Goal: Task Accomplishment & Management: Use online tool/utility

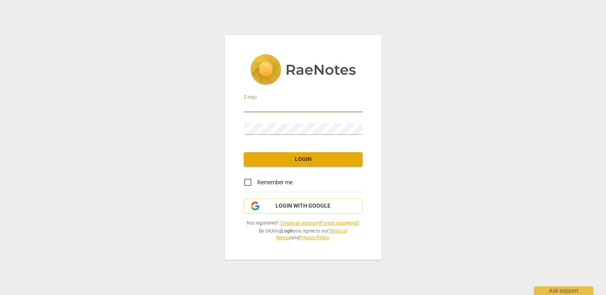
click at [0, 0] on com-1password-button at bounding box center [0, 0] width 0 height 0
click at [281, 108] on input "email" at bounding box center [303, 106] width 119 height 11
click at [302, 223] on link "Create an account" at bounding box center [299, 223] width 39 height 6
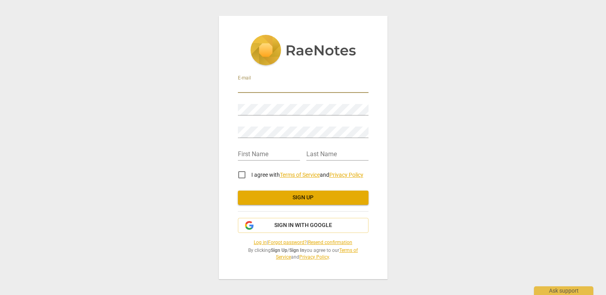
click at [259, 84] on input "email" at bounding box center [303, 87] width 131 height 11
type input "synthia@themitragroup.com"
click at [368, 127] on div "E-mail synthia@themitragroup.com Password Retype Password First Name Last Name …" at bounding box center [303, 148] width 169 height 264
click at [309, 102] on div "Password" at bounding box center [303, 107] width 131 height 18
click at [371, 108] on div "E-mail synthia@themitragroup.com Password Retype Password First Name Last Name …" at bounding box center [303, 148] width 169 height 264
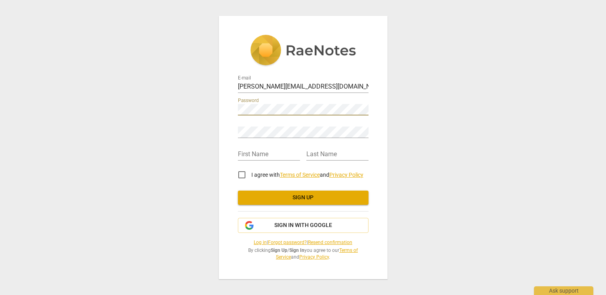
click at [0, 0] on com-1password-button at bounding box center [0, 0] width 0 height 0
click at [361, 0] on body "E-mail synthia@themitragroup.com Password Retype Password First Name Last Name …" at bounding box center [303, 0] width 606 height 0
click at [257, 150] on input "text" at bounding box center [269, 154] width 62 height 11
click at [258, 156] on input "text" at bounding box center [269, 154] width 62 height 11
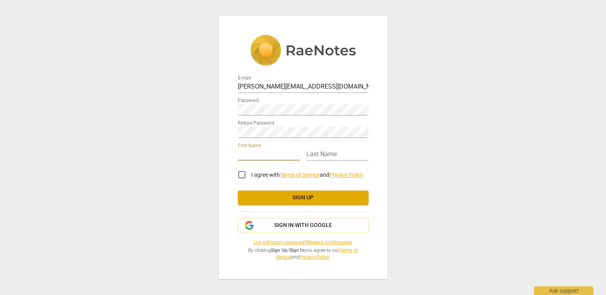
type input "[PERSON_NAME]"
type input "Smith"
click at [243, 173] on input "I agree with Terms of Service and Privacy Policy" at bounding box center [241, 174] width 19 height 19
checkbox input "true"
click at [316, 197] on span "Sign up" at bounding box center [303, 198] width 118 height 8
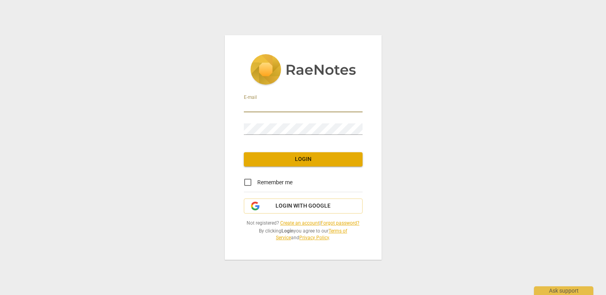
type input "synthia@themitragroup.com"
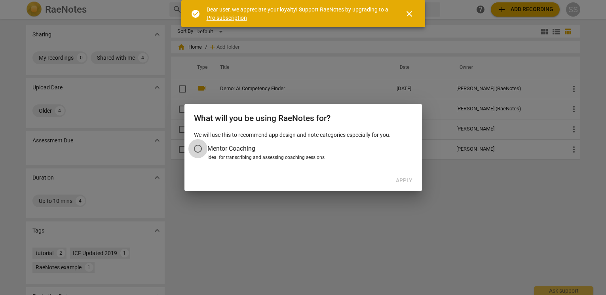
click at [197, 148] on input "Mentor Coaching" at bounding box center [197, 148] width 19 height 19
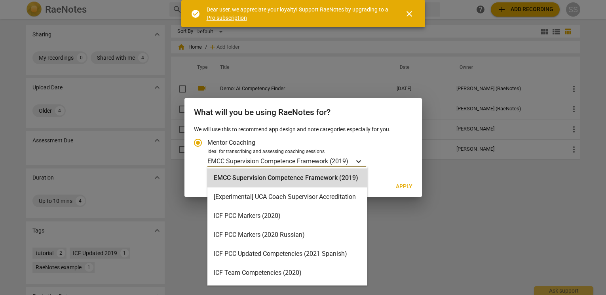
click at [359, 161] on icon "Account type" at bounding box center [358, 161] width 5 height 3
click at [0, 0] on input "Ideal for transcribing and assessing coaching sessions EMCC Supervision Compete…" at bounding box center [0, 0] width 0 height 0
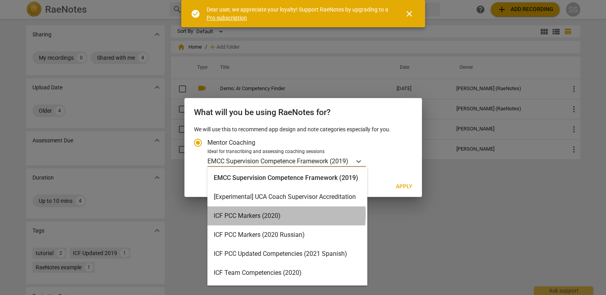
click at [268, 215] on div "ICF PCC Markers (2020)" at bounding box center [287, 216] width 160 height 19
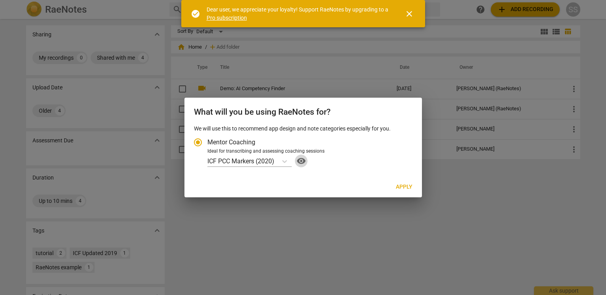
click at [302, 161] on span "visibility" at bounding box center [301, 160] width 13 height 9
click at [407, 186] on span "Apply" at bounding box center [404, 187] width 17 height 8
radio input "false"
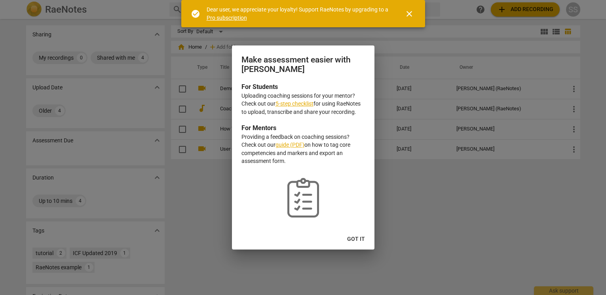
click at [228, 18] on link "Pro subscription" at bounding box center [227, 18] width 40 height 6
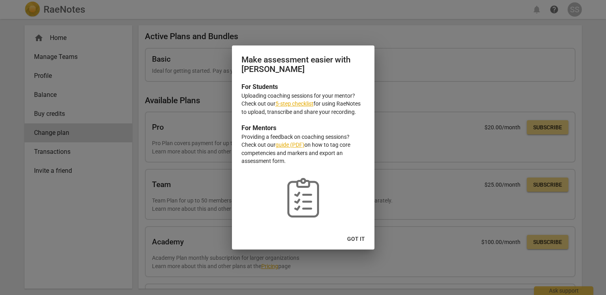
click at [295, 105] on link "5-step checklist" at bounding box center [294, 104] width 38 height 6
click at [353, 238] on span "Got it" at bounding box center [356, 239] width 18 height 8
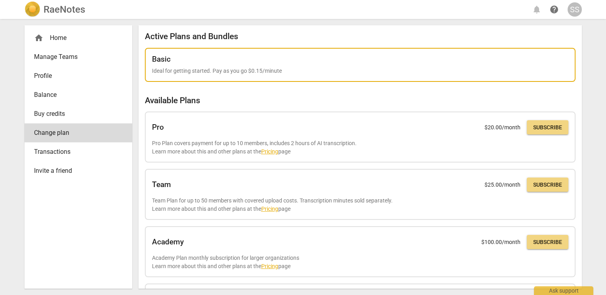
click at [281, 71] on p "Ideal for getting started. Pay as you go $0.15/minute" at bounding box center [360, 71] width 416 height 8
click at [367, 62] on div "Basic" at bounding box center [360, 59] width 416 height 9
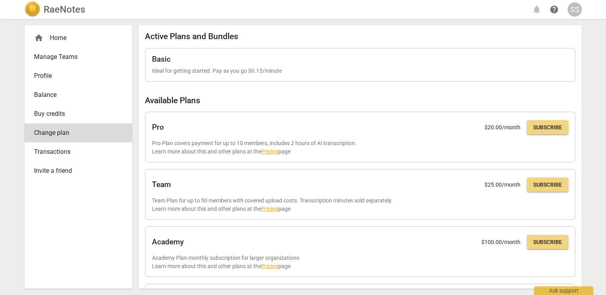
click at [61, 36] on div "home Home" at bounding box center [75, 37] width 82 height 9
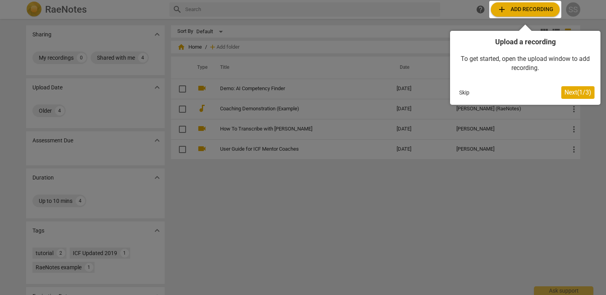
click at [518, 8] on div at bounding box center [525, 9] width 72 height 17
click at [575, 92] on span "Next ( 1 / 3 )" at bounding box center [577, 93] width 27 height 8
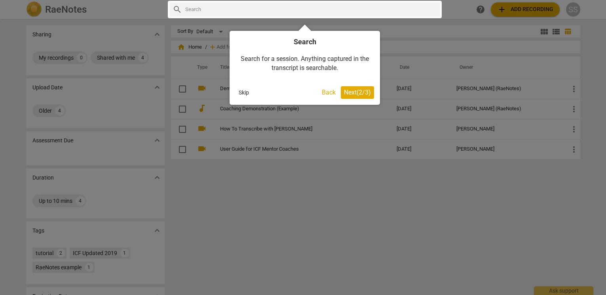
click at [353, 91] on span "Next ( 2 / 3 )" at bounding box center [357, 93] width 27 height 8
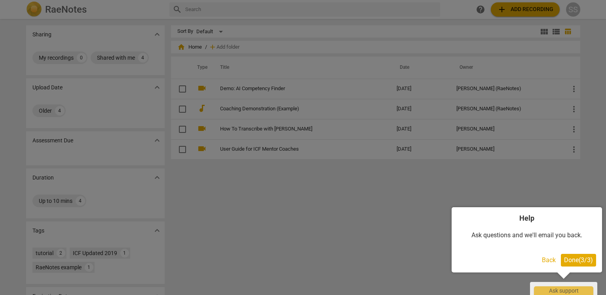
click at [582, 258] on span "Done ( 3 / 3 )" at bounding box center [578, 260] width 29 height 8
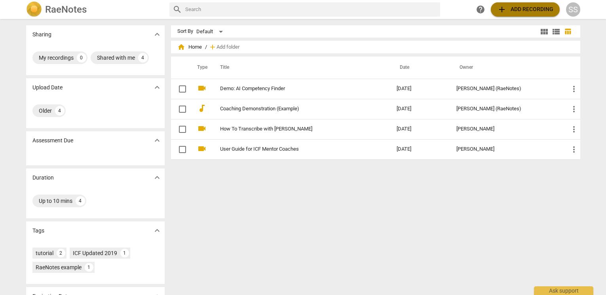
click at [520, 8] on span "add Add recording" at bounding box center [525, 9] width 56 height 9
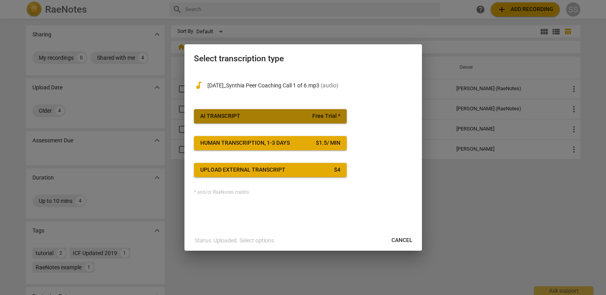
click at [243, 116] on span "AI Transcript Free Trial *" at bounding box center [270, 116] width 140 height 8
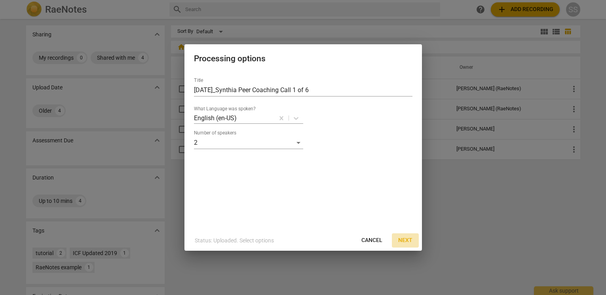
click at [406, 241] on span "Next" at bounding box center [405, 241] width 14 height 8
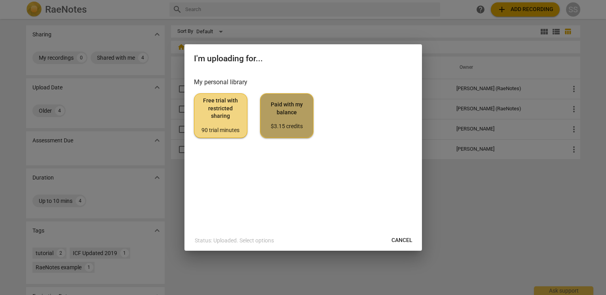
click at [290, 108] on span "Paid with my balance $3.15 credits" at bounding box center [287, 116] width 40 height 30
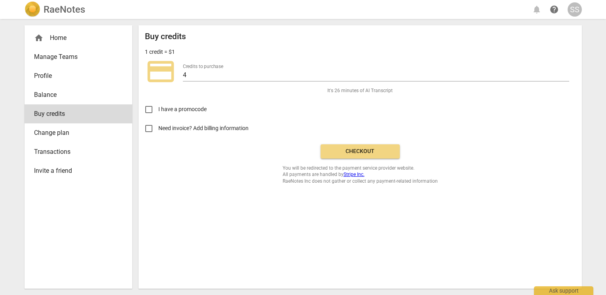
click at [363, 152] on span "Checkout" at bounding box center [360, 152] width 66 height 8
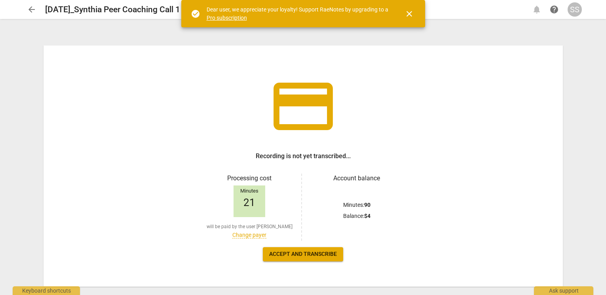
click at [409, 11] on span "close" at bounding box center [408, 13] width 9 height 9
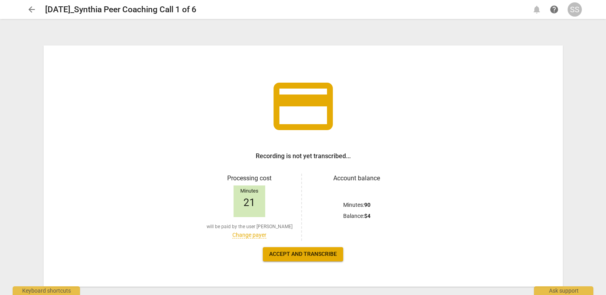
click at [313, 254] on span "Accept and transcribe" at bounding box center [303, 255] width 68 height 8
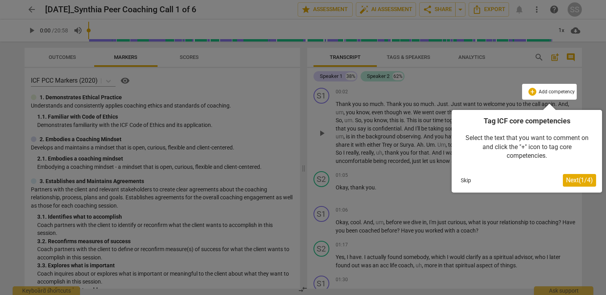
click at [578, 179] on span "Next ( 1 / 4 )" at bounding box center [579, 181] width 27 height 8
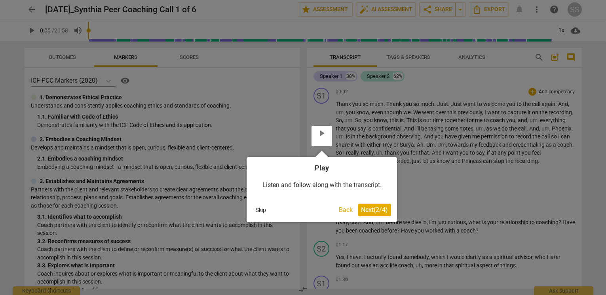
click at [374, 209] on span "Next ( 2 / 4 )" at bounding box center [374, 210] width 27 height 8
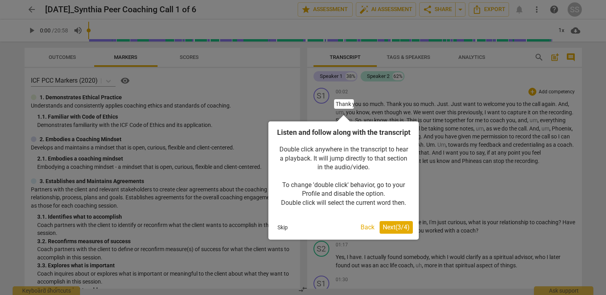
click at [401, 231] on span "Next ( 3 / 4 )" at bounding box center [396, 228] width 27 height 8
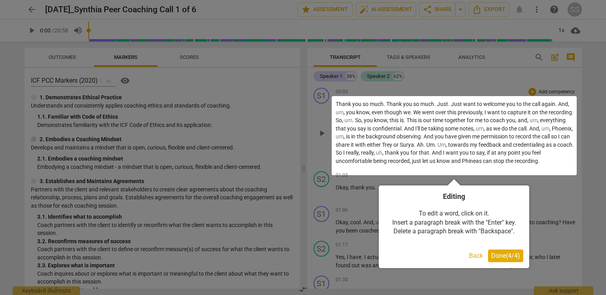
click at [503, 256] on span "Done ( 4 / 4 )" at bounding box center [505, 256] width 29 height 8
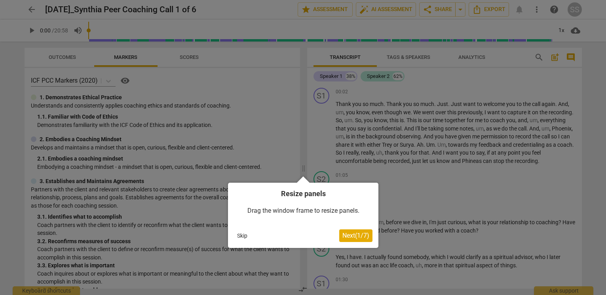
click at [352, 237] on span "Next ( 1 / 7 )" at bounding box center [355, 236] width 27 height 8
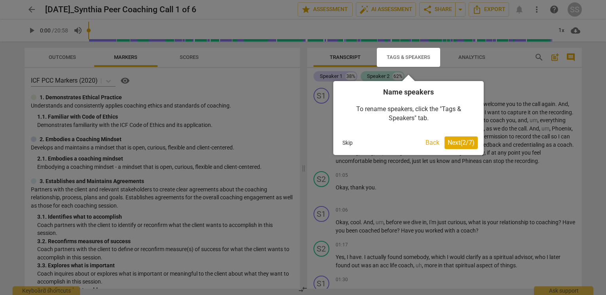
click at [457, 141] on span "Next ( 2 / 7 )" at bounding box center [461, 143] width 27 height 8
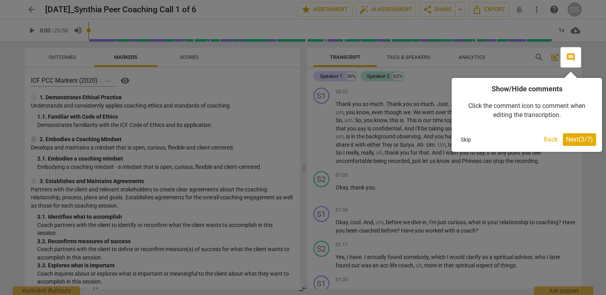
click at [575, 140] on span "Next ( 3 / 7 )" at bounding box center [579, 140] width 27 height 8
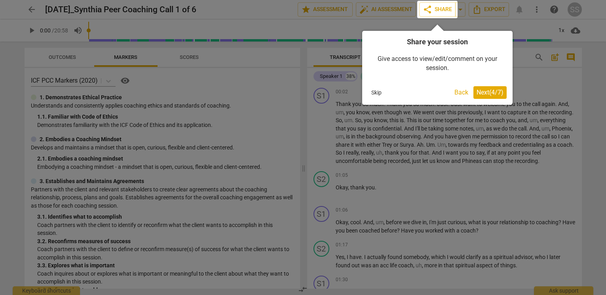
click at [483, 93] on span "Next ( 4 / 7 )" at bounding box center [490, 93] width 27 height 8
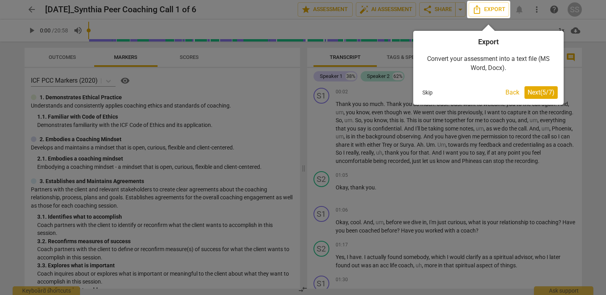
click at [536, 93] on span "Next ( 5 / 7 )" at bounding box center [541, 93] width 27 height 8
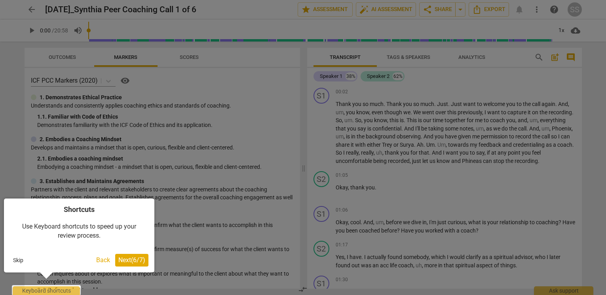
click at [134, 260] on span "Next ( 6 / 7 )" at bounding box center [131, 260] width 27 height 8
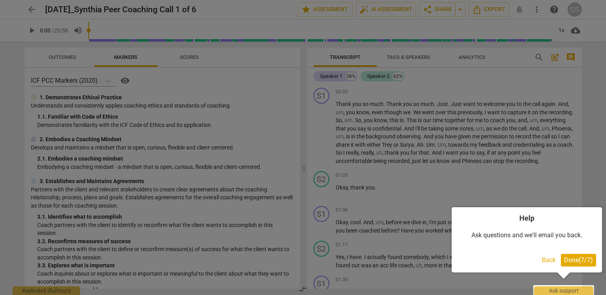
click at [566, 258] on span "Done ( 7 / 7 )" at bounding box center [578, 260] width 29 height 8
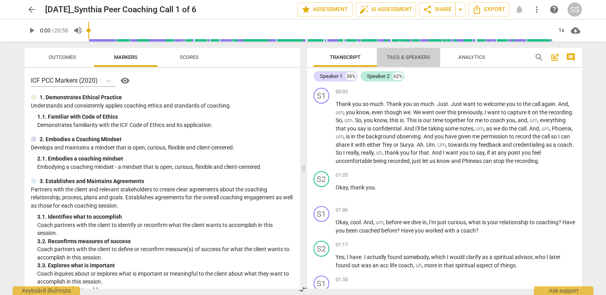
click at [410, 57] on span "Tags & Speakers" at bounding box center [409, 57] width 44 height 6
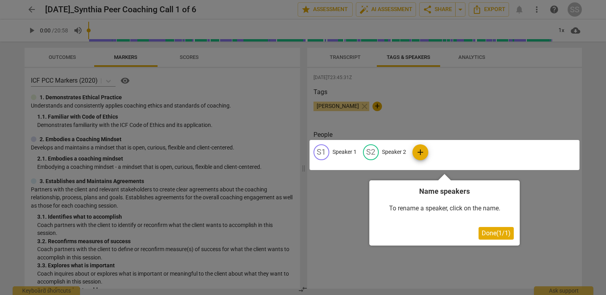
click at [341, 150] on div at bounding box center [444, 155] width 270 height 30
click at [320, 151] on div at bounding box center [444, 155] width 270 height 30
click at [342, 150] on div at bounding box center [444, 155] width 270 height 30
click at [344, 154] on div at bounding box center [444, 155] width 270 height 30
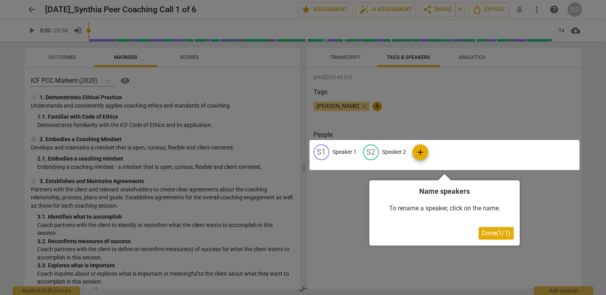
click at [344, 154] on div at bounding box center [444, 155] width 270 height 30
click at [346, 107] on div at bounding box center [303, 147] width 606 height 295
click at [421, 151] on div at bounding box center [444, 155] width 270 height 30
click at [374, 116] on div at bounding box center [303, 147] width 606 height 295
click at [504, 234] on span "Done ( 1 / 1 )" at bounding box center [496, 234] width 29 height 8
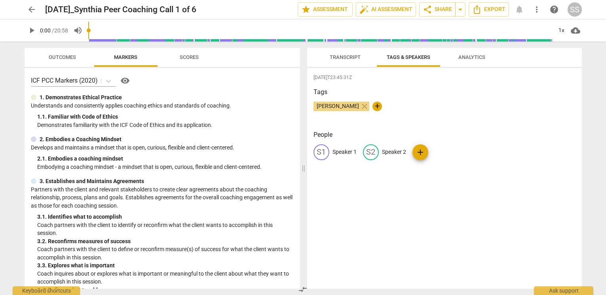
click at [346, 151] on p "Speaker 1" at bounding box center [344, 152] width 24 height 8
click at [346, 151] on input "Speaker 1" at bounding box center [363, 152] width 63 height 13
type input "[PERSON_NAME]"
click at [391, 205] on div "[DATE]T23:45:31Z Tags [PERSON_NAME] close + People edit [PERSON_NAME] delete S2…" at bounding box center [444, 178] width 275 height 221
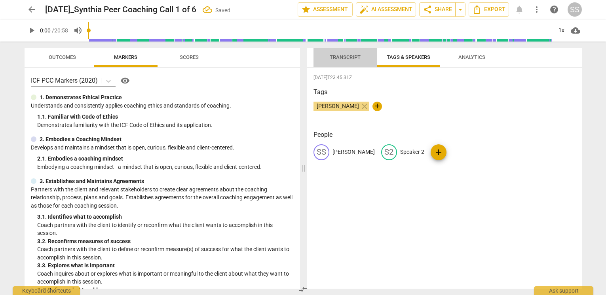
click at [330, 56] on span "Transcript" at bounding box center [345, 57] width 31 height 6
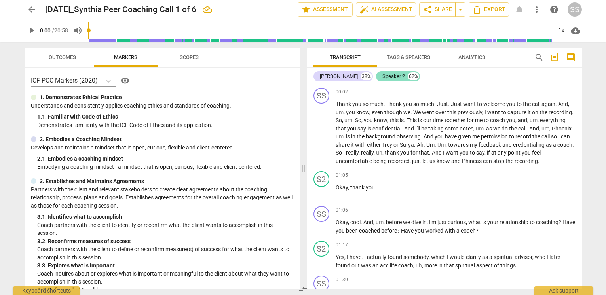
click at [387, 77] on div "Speaker 2" at bounding box center [393, 76] width 23 height 8
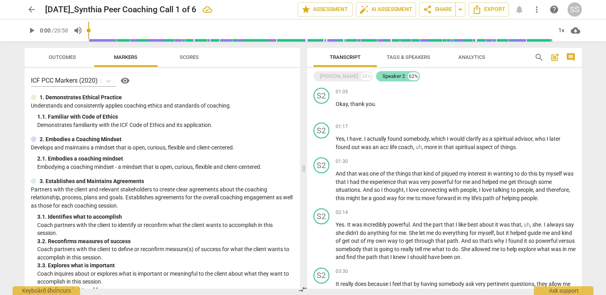
click at [387, 77] on div "Speaker 2" at bounding box center [393, 76] width 23 height 8
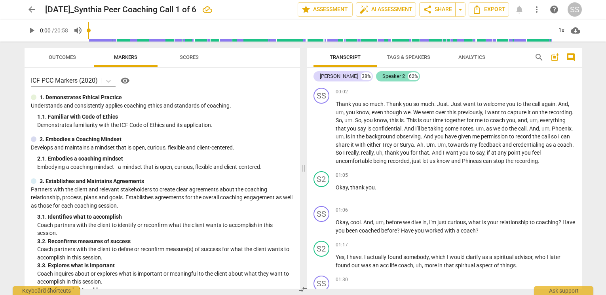
click at [387, 77] on div "Speaker 2" at bounding box center [393, 76] width 23 height 8
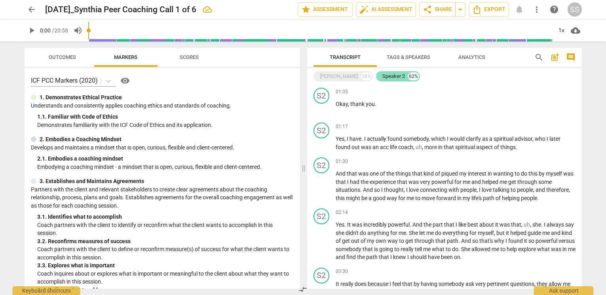
click at [387, 77] on div "Speaker 2" at bounding box center [393, 76] width 23 height 8
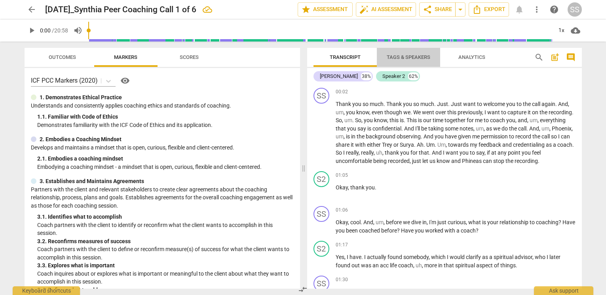
click at [404, 57] on span "Tags & Speakers" at bounding box center [409, 57] width 44 height 6
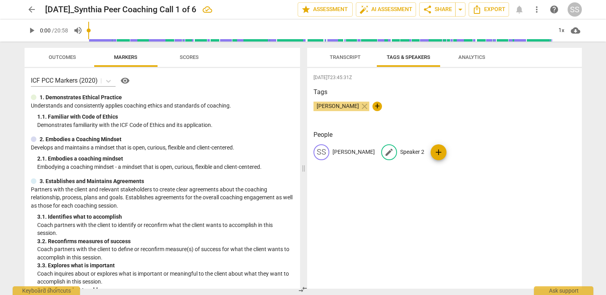
click at [401, 152] on p "Speaker 2" at bounding box center [412, 152] width 24 height 8
click at [401, 152] on input "Speaker 2" at bounding box center [431, 152] width 63 height 13
type input "Client"
click at [450, 205] on div "[DATE]T23:45:31Z Tags [PERSON_NAME] close + People SS [PERSON_NAME] edit Client…" at bounding box center [444, 178] width 275 height 221
click at [475, 57] on span "Analytics" at bounding box center [471, 57] width 27 height 6
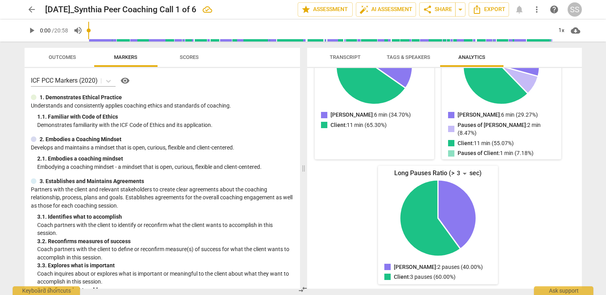
scroll to position [144, 0]
click at [467, 171] on div "3" at bounding box center [461, 173] width 15 height 13
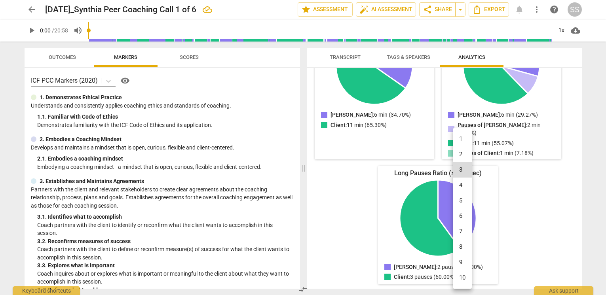
click at [461, 203] on li "5" at bounding box center [462, 200] width 19 height 15
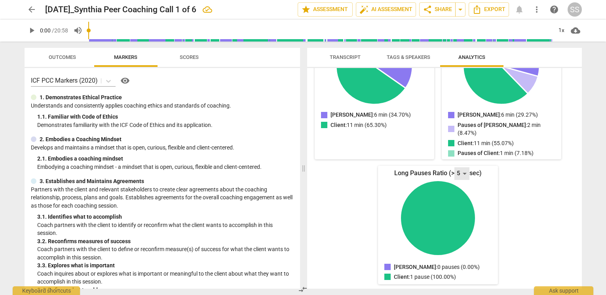
click at [459, 171] on div "5" at bounding box center [461, 173] width 15 height 13
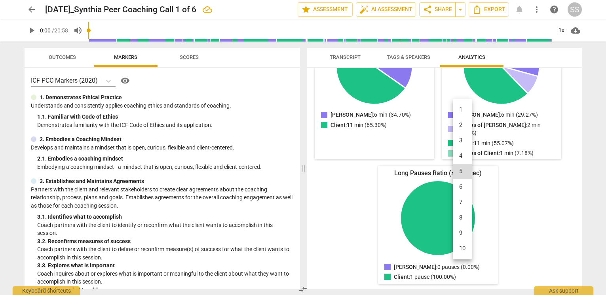
click at [463, 230] on li "9" at bounding box center [462, 233] width 19 height 15
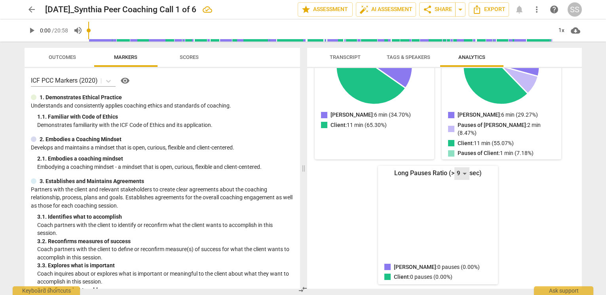
click at [463, 172] on div "9" at bounding box center [461, 173] width 15 height 13
click at [464, 156] on li "8" at bounding box center [462, 155] width 19 height 15
click at [464, 172] on div "8" at bounding box center [461, 173] width 15 height 13
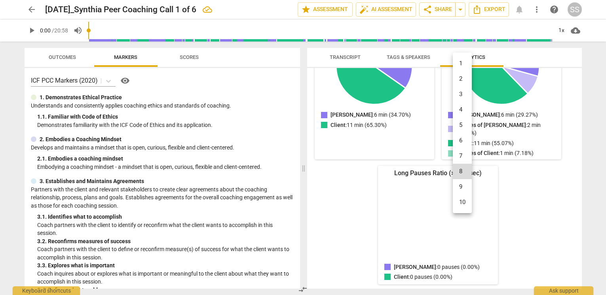
click at [463, 157] on li "7" at bounding box center [462, 155] width 19 height 15
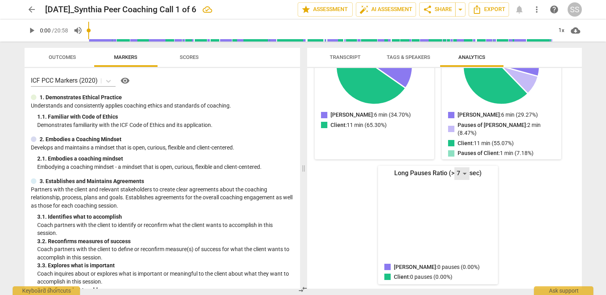
click at [464, 171] on div "7" at bounding box center [461, 173] width 15 height 13
click at [461, 155] on li "6" at bounding box center [462, 155] width 19 height 15
click at [463, 173] on div "6" at bounding box center [461, 173] width 15 height 13
click at [462, 155] on li "5" at bounding box center [462, 155] width 19 height 15
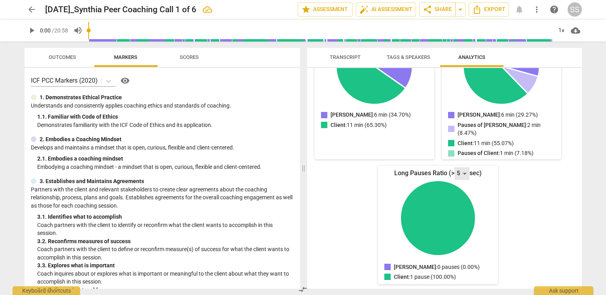
click at [462, 169] on div "5" at bounding box center [461, 173] width 15 height 13
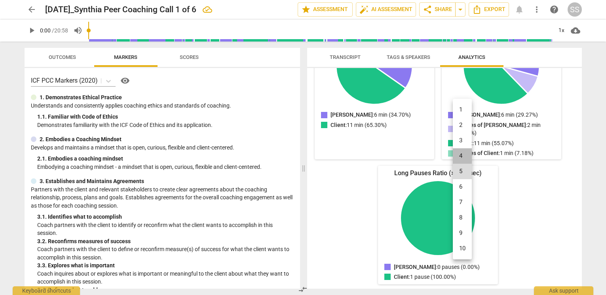
click at [463, 155] on li "4" at bounding box center [462, 155] width 19 height 15
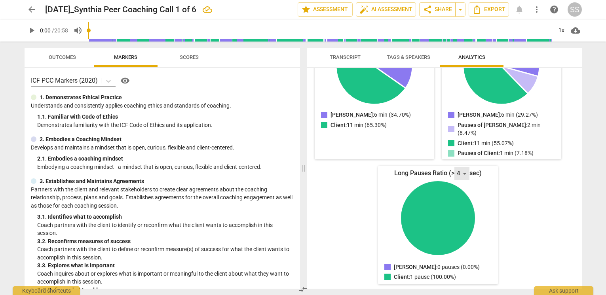
click at [461, 171] on div "4" at bounding box center [461, 173] width 15 height 13
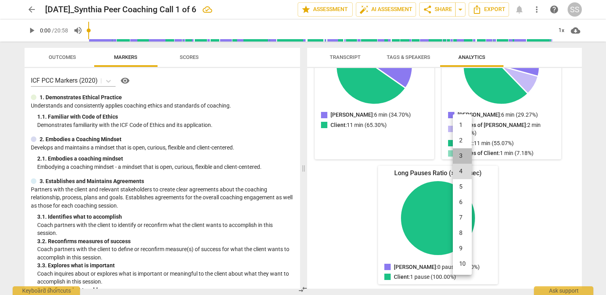
click at [463, 154] on li "3" at bounding box center [462, 155] width 19 height 15
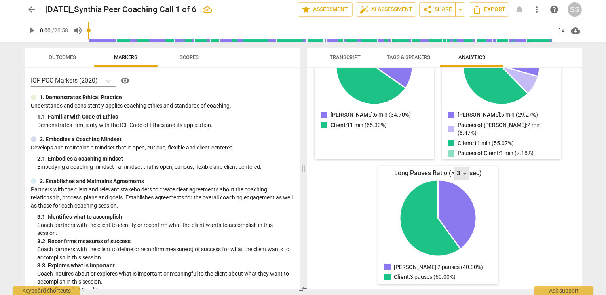
click at [459, 170] on div "3" at bounding box center [461, 173] width 15 height 13
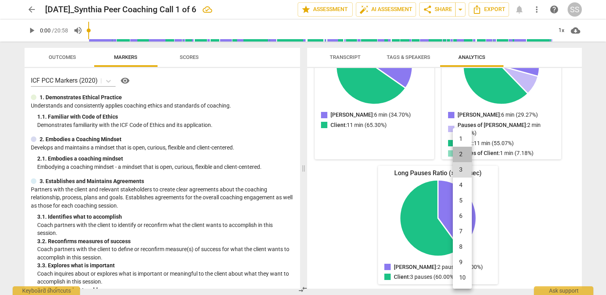
click at [461, 155] on li "2" at bounding box center [462, 154] width 19 height 15
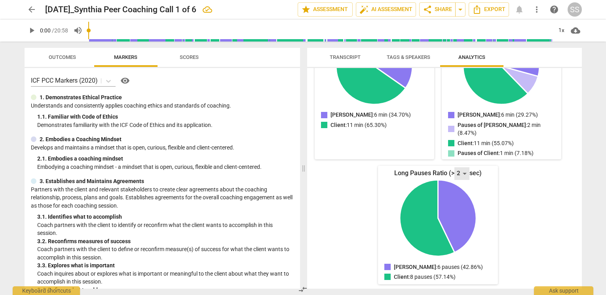
click at [460, 170] on div "2" at bounding box center [461, 173] width 15 height 13
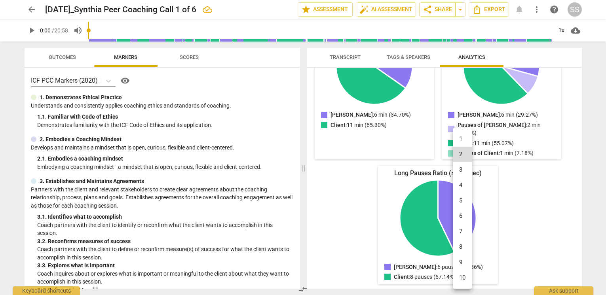
click at [463, 133] on li "1" at bounding box center [462, 138] width 19 height 15
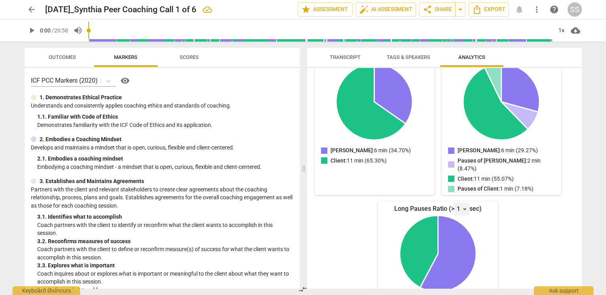
scroll to position [102, 0]
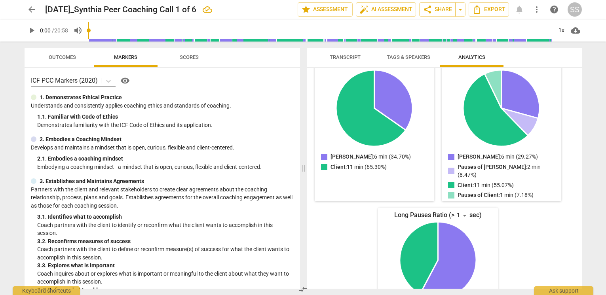
click at [193, 56] on span "Scores" at bounding box center [189, 57] width 19 height 6
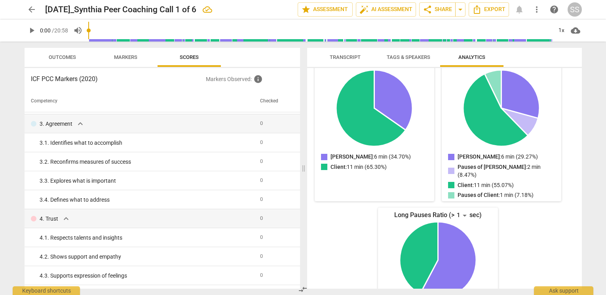
scroll to position [0, 0]
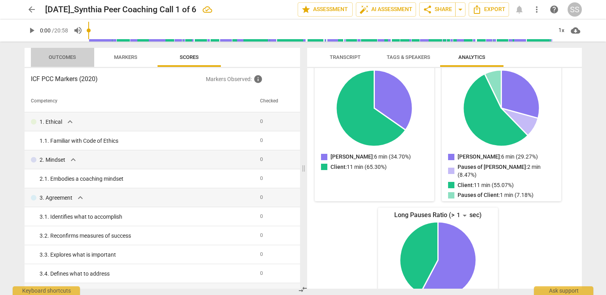
click at [68, 58] on span "Outcomes" at bounding box center [62, 57] width 27 height 6
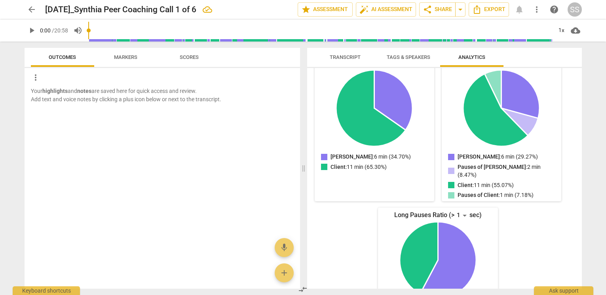
click at [128, 53] on span "Markers" at bounding box center [125, 57] width 42 height 11
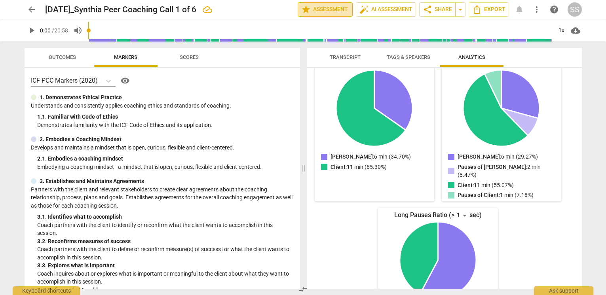
click at [325, 9] on span "star Assessment" at bounding box center [325, 9] width 48 height 9
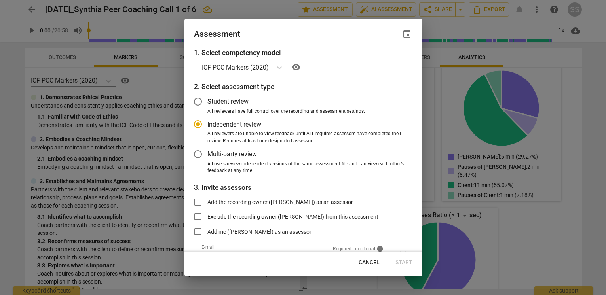
click at [370, 263] on span "Cancel" at bounding box center [369, 263] width 21 height 8
radio input "false"
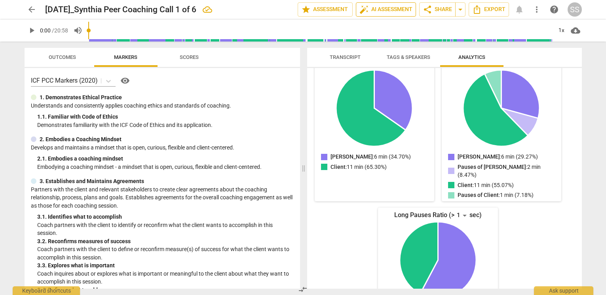
click at [389, 8] on span "auto_fix_high AI Assessment" at bounding box center [385, 9] width 53 height 9
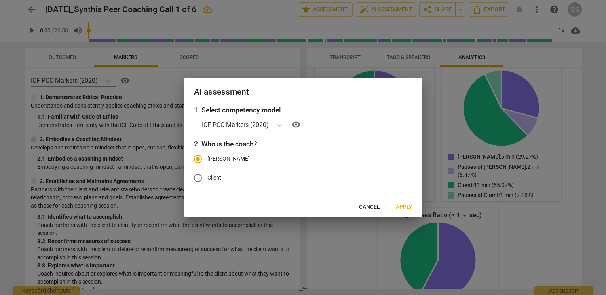
click at [404, 205] on span "Apply" at bounding box center [404, 207] width 17 height 8
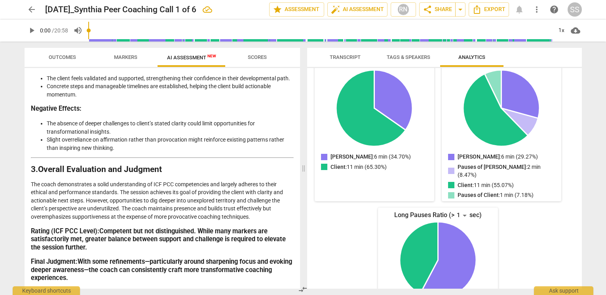
scroll to position [1017, 0]
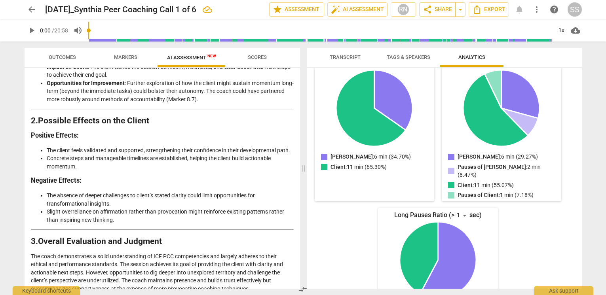
click at [256, 55] on span "Scores" at bounding box center [257, 57] width 19 height 6
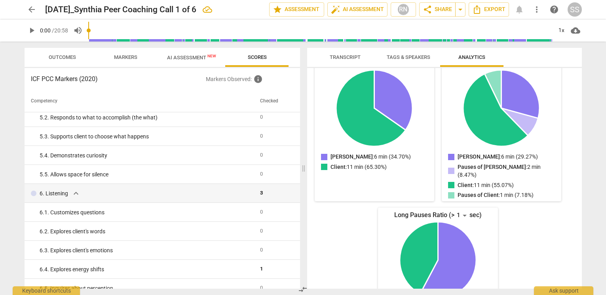
scroll to position [0, 0]
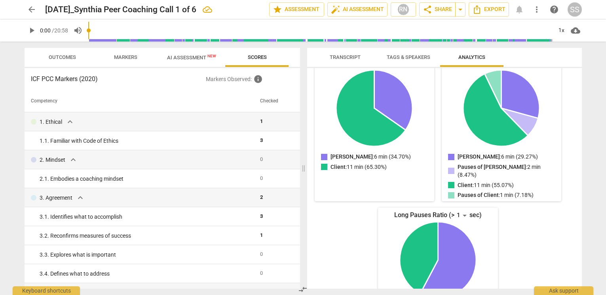
click at [63, 58] on span "Outcomes" at bounding box center [62, 57] width 27 height 6
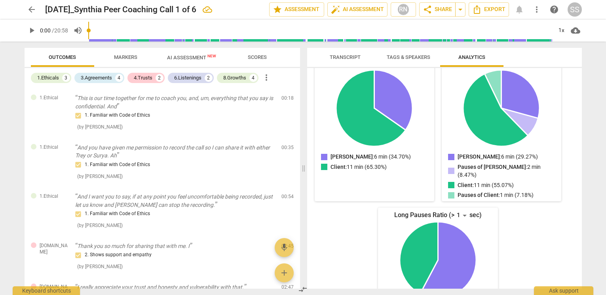
click at [128, 55] on span "Markers" at bounding box center [125, 57] width 23 height 6
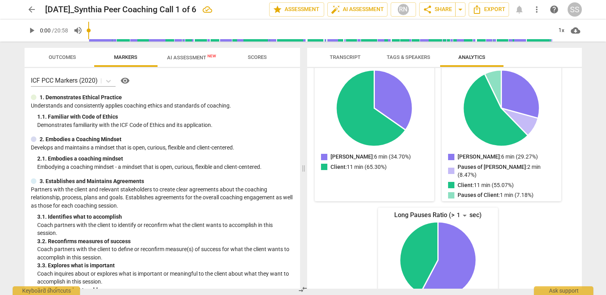
click at [342, 55] on span "Transcript" at bounding box center [345, 57] width 31 height 6
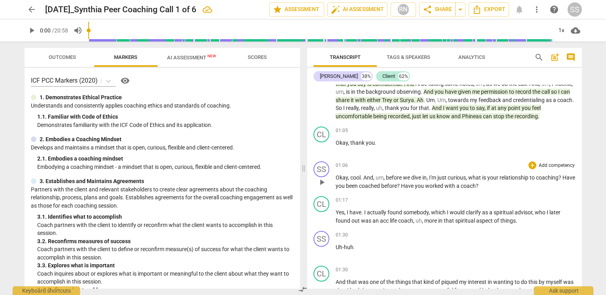
scroll to position [51, 0]
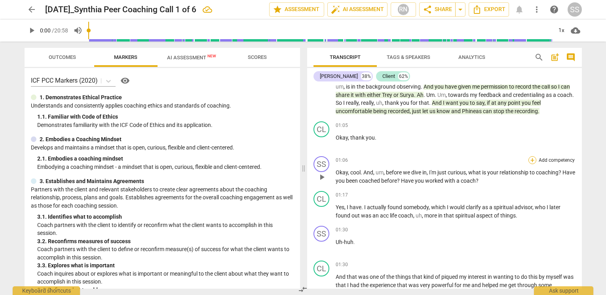
click at [529, 164] on div "+" at bounding box center [532, 160] width 8 height 8
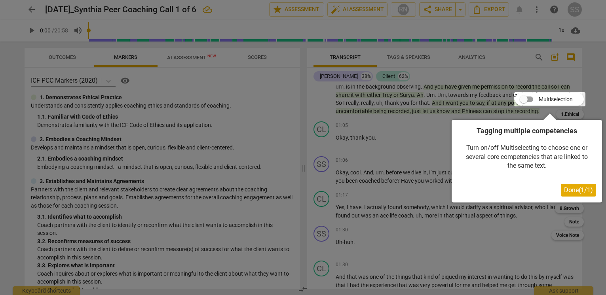
click at [523, 99] on div at bounding box center [549, 99] width 71 height 14
click at [574, 190] on span "Done ( 1 / 1 )" at bounding box center [578, 190] width 29 height 8
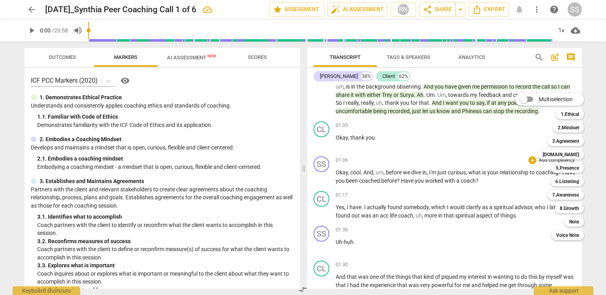
click at [524, 99] on input "Multiselection" at bounding box center [523, 99] width 19 height 19
checkbox input "true"
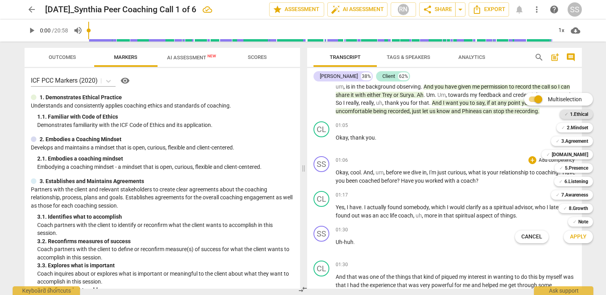
click at [568, 114] on div "✓ 1.Ethical" at bounding box center [576, 114] width 33 height 9
click at [471, 148] on div at bounding box center [303, 147] width 606 height 295
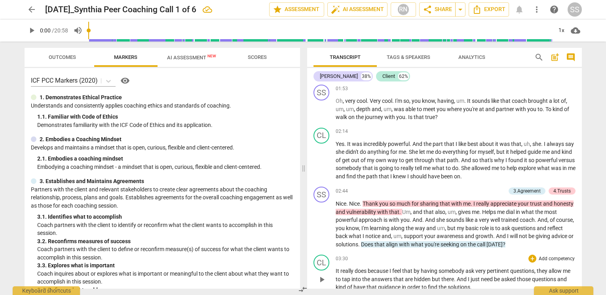
scroll to position [319, 0]
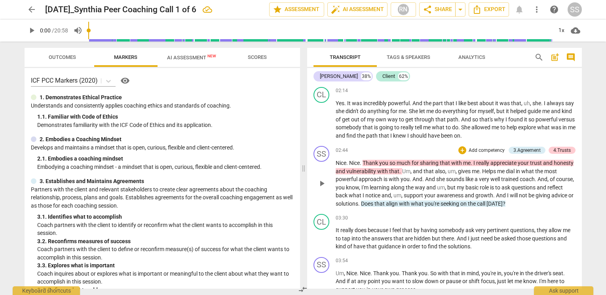
click at [478, 154] on p "Add competency" at bounding box center [487, 150] width 38 height 7
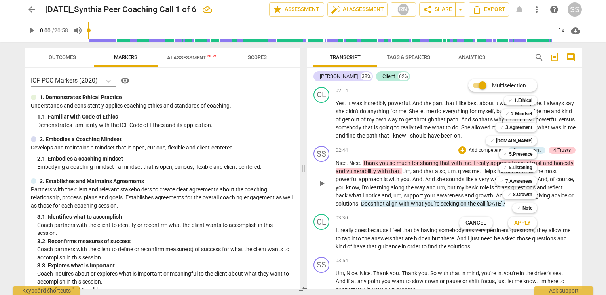
click at [478, 154] on div "Multiselection m ✓ 1.Ethical 1 ✓ 2.Mindset 2 ✓ 3.Agreement 3 ✓ [DOMAIN_NAME] 4 …" at bounding box center [504, 154] width 96 height 154
click at [402, 154] on div at bounding box center [303, 147] width 606 height 295
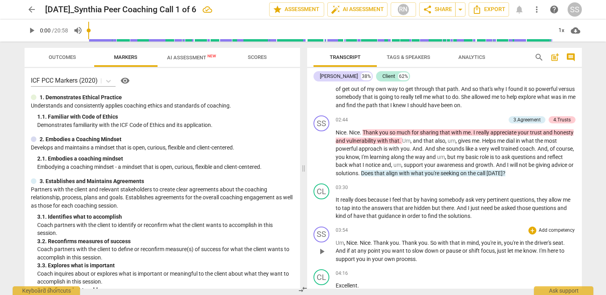
scroll to position [359, 0]
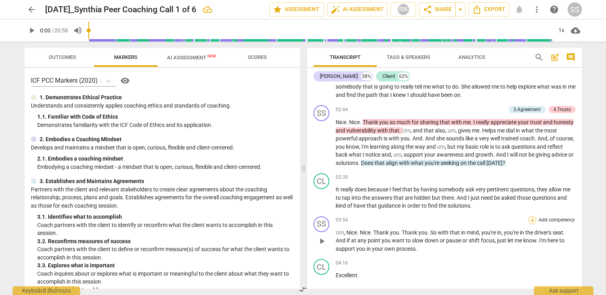
click at [529, 222] on div "+" at bounding box center [532, 220] width 8 height 8
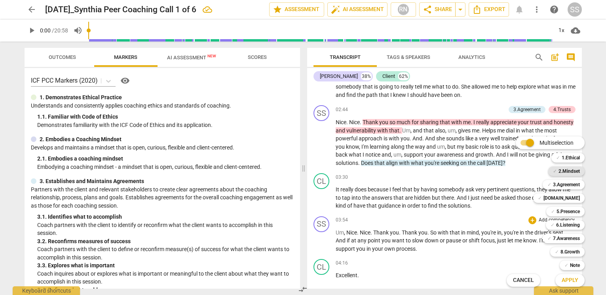
click at [568, 171] on b "2.Mindset" at bounding box center [568, 171] width 21 height 9
click at [465, 226] on div at bounding box center [303, 147] width 606 height 295
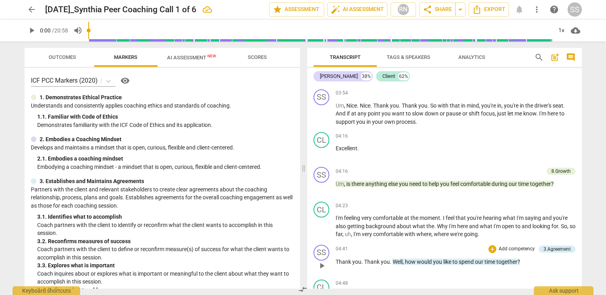
scroll to position [492, 0]
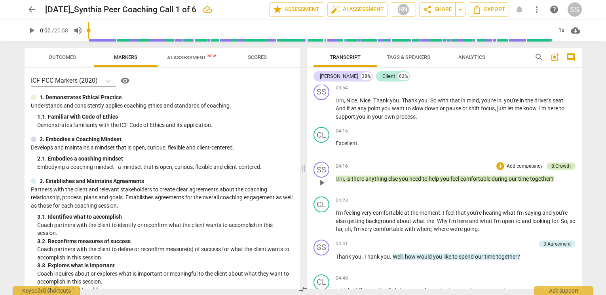
click at [554, 169] on div "8.Growth" at bounding box center [560, 166] width 19 height 7
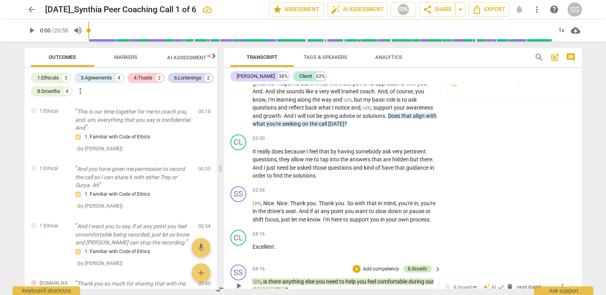
scroll to position [192, 0]
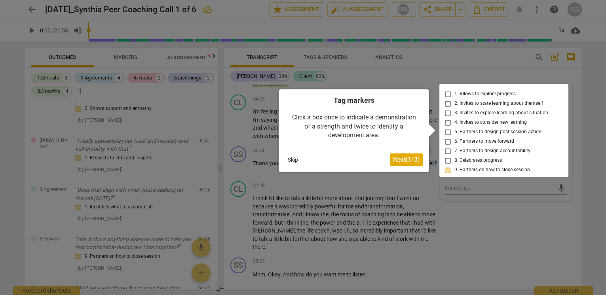
click at [511, 228] on div at bounding box center [303, 147] width 606 height 295
click at [526, 221] on div at bounding box center [303, 147] width 606 height 295
click at [537, 74] on div at bounding box center [303, 147] width 606 height 295
click at [406, 158] on span "Next ( 1 / 3 )" at bounding box center [406, 160] width 27 height 8
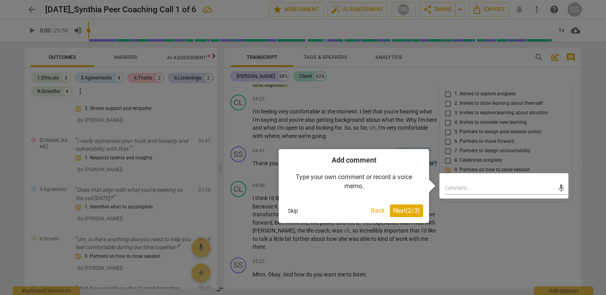
click at [408, 210] on span "Next ( 2 / 3 )" at bounding box center [406, 211] width 27 height 8
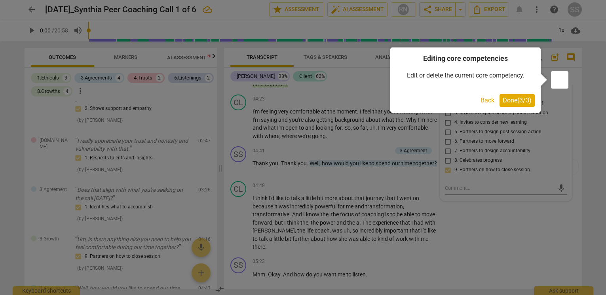
click at [510, 100] on span "Done ( 3 / 3 )" at bounding box center [517, 101] width 29 height 8
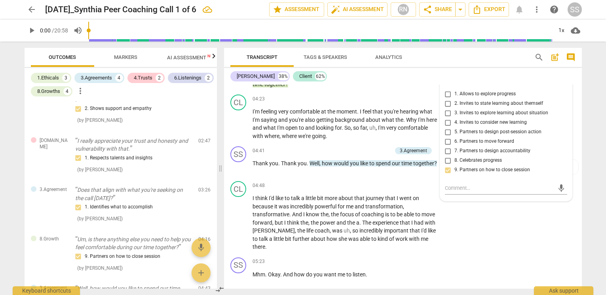
click at [559, 79] on div "[PERSON_NAME] 38% Client 62%" at bounding box center [402, 76] width 345 height 13
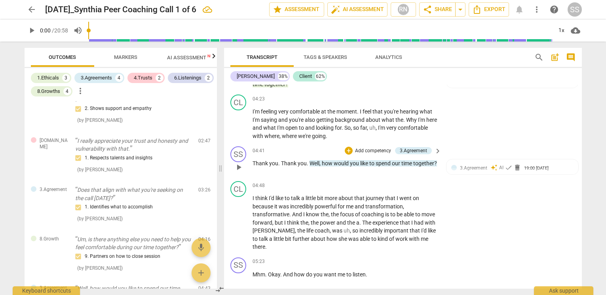
click at [436, 146] on span "keyboard_arrow_right" at bounding box center [437, 150] width 9 height 9
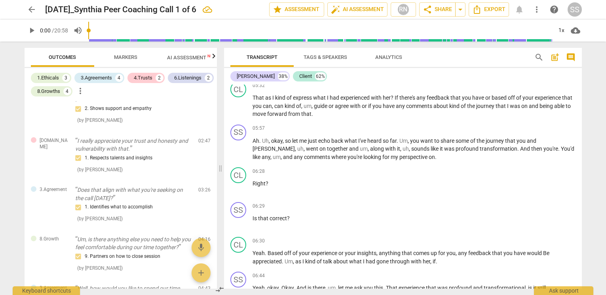
scroll to position [482, 0]
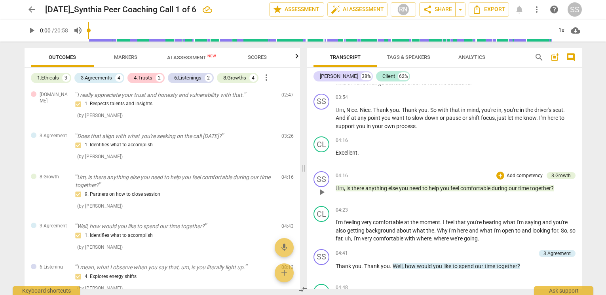
click at [530, 177] on p "Add competency" at bounding box center [525, 176] width 38 height 7
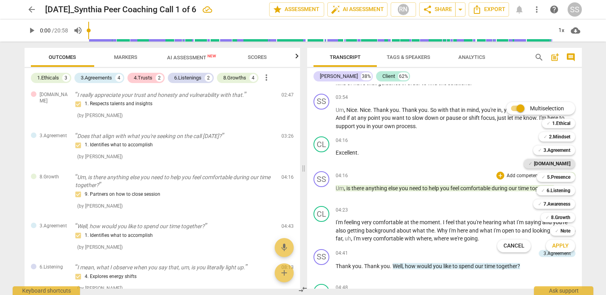
click at [558, 163] on b "[DOMAIN_NAME]" at bounding box center [552, 163] width 36 height 9
click at [437, 174] on div at bounding box center [303, 147] width 606 height 295
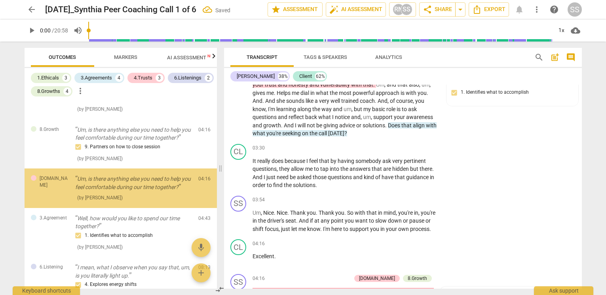
scroll to position [650, 0]
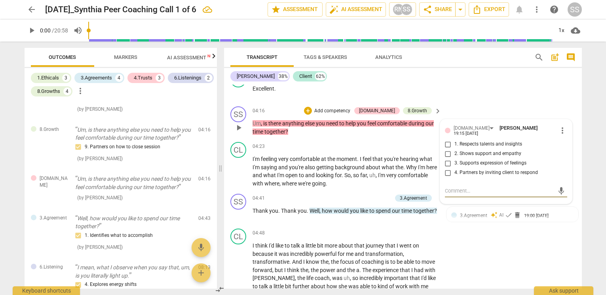
click at [447, 149] on input "2. Shows support and empathy" at bounding box center [448, 153] width 13 height 9
checkbox input "true"
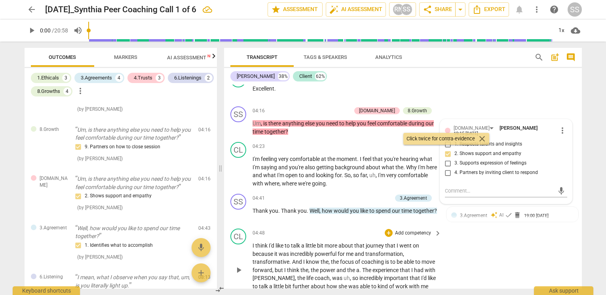
click at [503, 259] on div "CL play_arrow pause 04:48 + Add competency keyboard_arrow_right I think I'd lik…" at bounding box center [403, 264] width 358 height 76
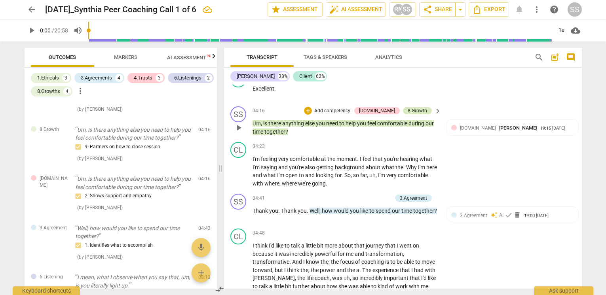
click at [420, 108] on div "8.Growth" at bounding box center [417, 110] width 19 height 7
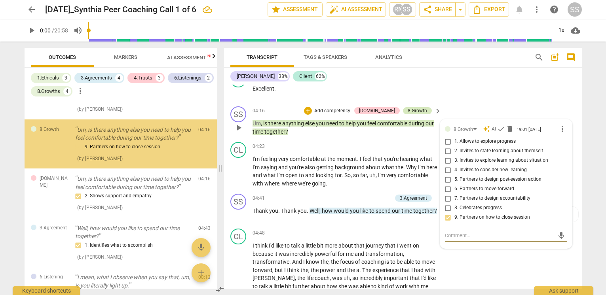
scroll to position [251, 0]
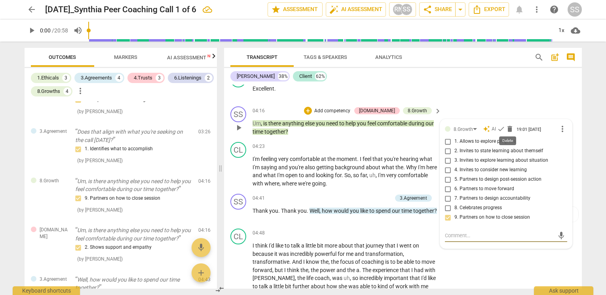
click at [508, 126] on span "delete" at bounding box center [510, 129] width 8 height 8
